Goal: Communication & Community: Answer question/provide support

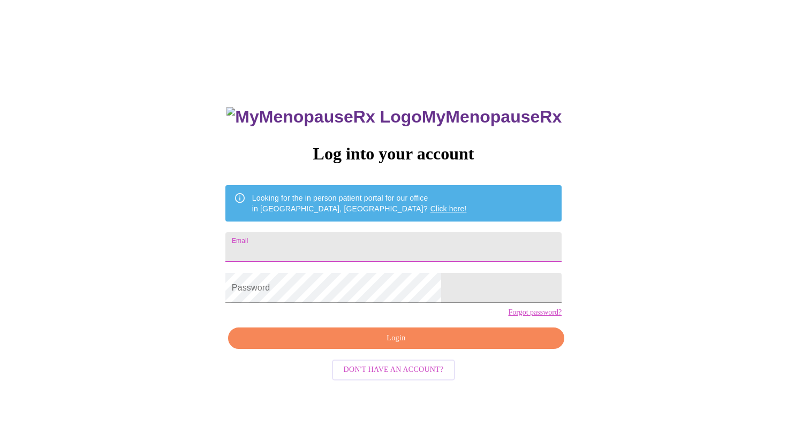
click at [387, 245] on input "Email" at bounding box center [393, 247] width 336 height 30
type input "imanaggie01@gmail.com"
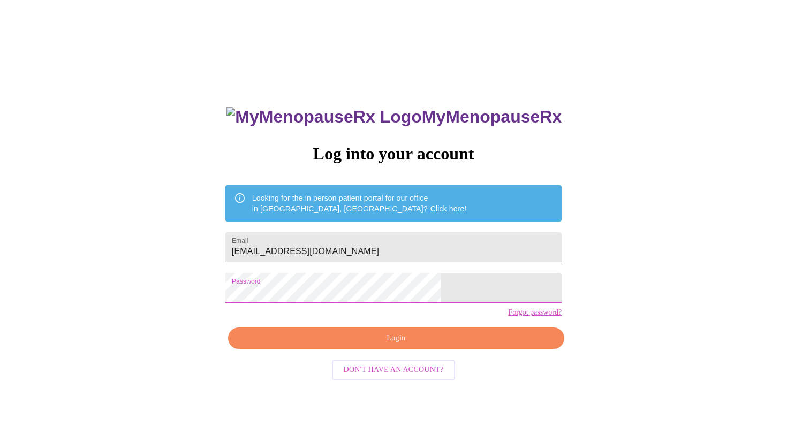
click at [384, 345] on span "Login" at bounding box center [396, 338] width 312 height 13
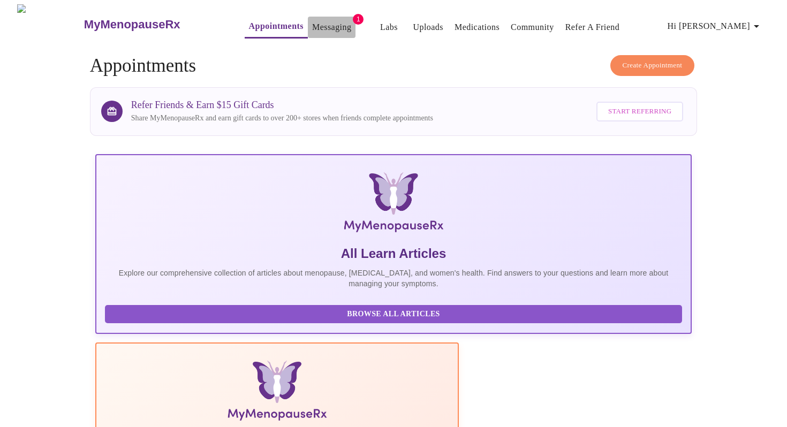
click at [312, 26] on link "Messaging" at bounding box center [331, 27] width 39 height 15
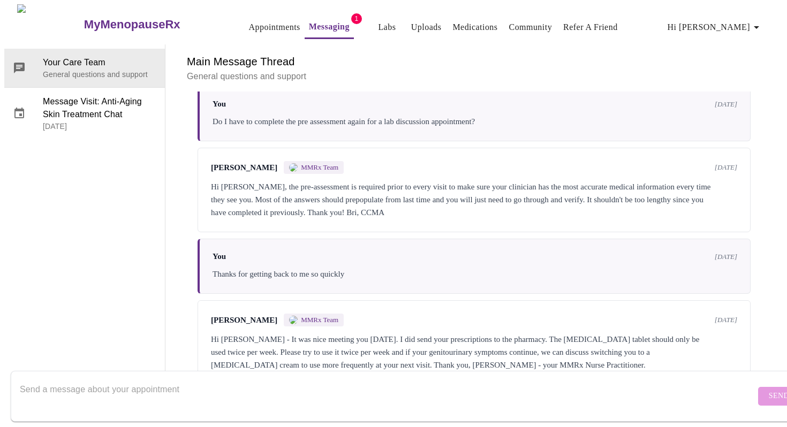
scroll to position [300, 0]
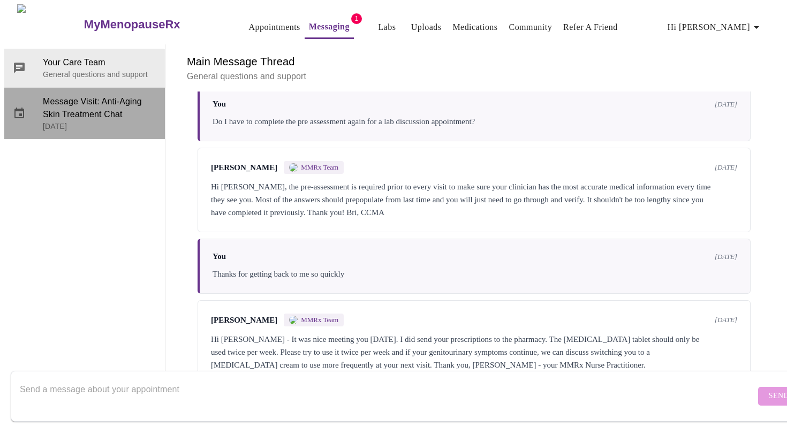
click at [57, 95] on span "Message Visit: Anti-Aging Skin Treatment Chat" at bounding box center [100, 108] width 114 height 26
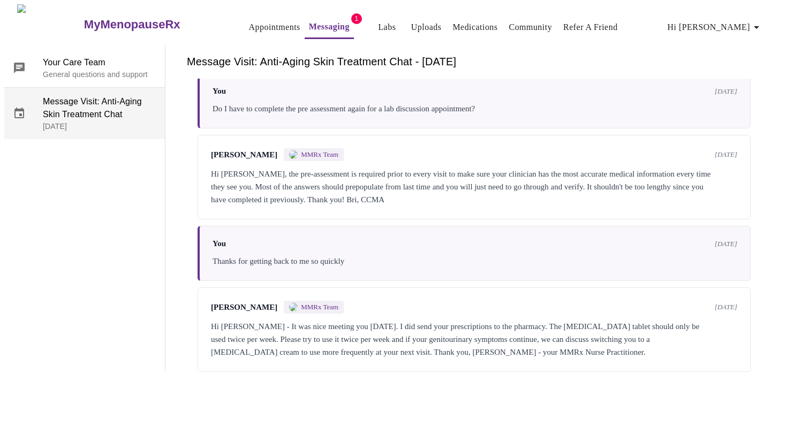
scroll to position [0, 0]
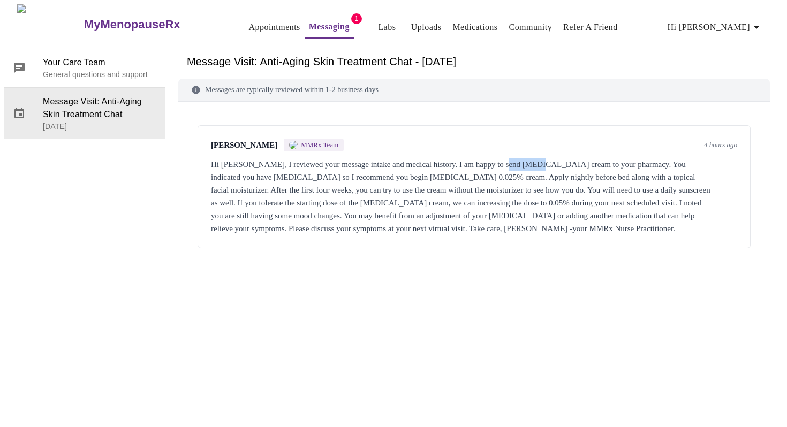
drag, startPoint x: 522, startPoint y: 123, endPoint x: 552, endPoint y: 123, distance: 29.5
click at [552, 158] on div "Hi Stephanie, I reviewed your message intake and medical history. I am happy to…" at bounding box center [474, 196] width 526 height 77
copy div "Tretinoin"
click at [456, 115] on div "Laura Smith MMRx Team 4 hours ago Hi Stephanie, I reviewed your message intake …" at bounding box center [474, 222] width 592 height 215
